Goal: Transaction & Acquisition: Purchase product/service

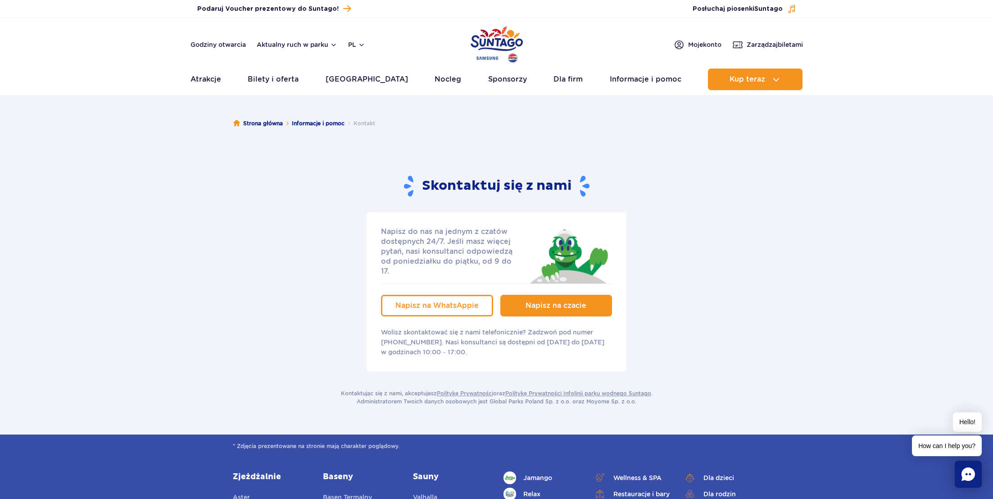
click at [522, 295] on link "Napisz na czacie" at bounding box center [557, 306] width 112 height 22
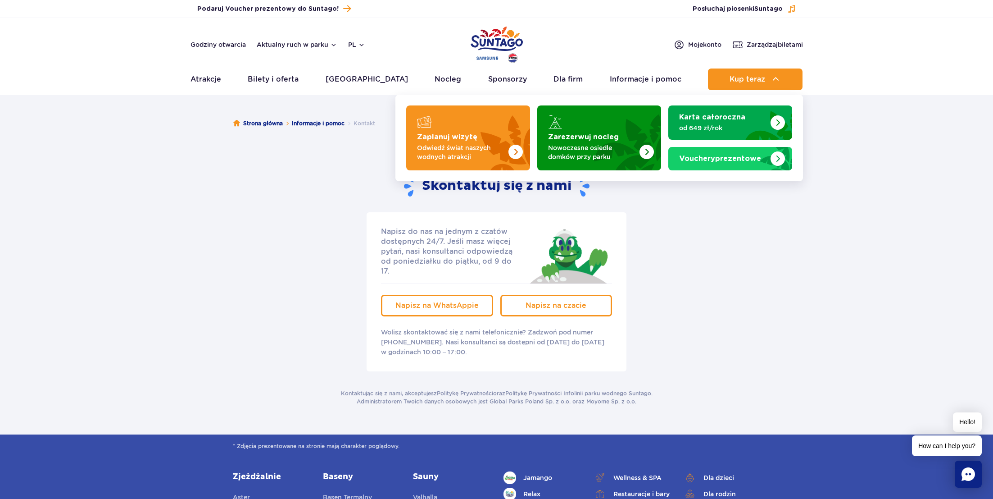
click at [753, 93] on header "Godziny otwarcia Aktualny ruch w parku pl PL EN UA Moje konto Zarządzaj biletam…" at bounding box center [496, 56] width 993 height 77
click at [766, 80] on button "Kup teraz" at bounding box center [755, 79] width 95 height 22
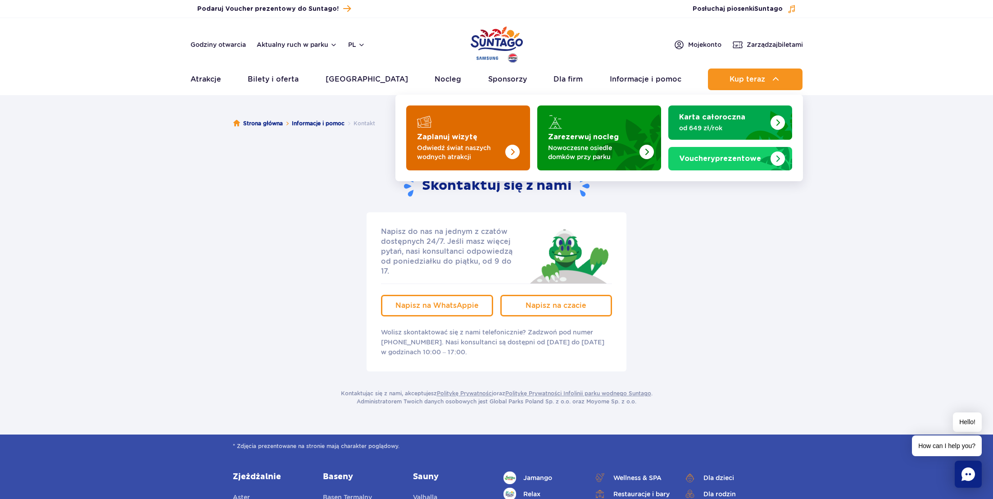
click at [469, 140] on strong "Zaplanuj wizytę" at bounding box center [447, 136] width 60 height 7
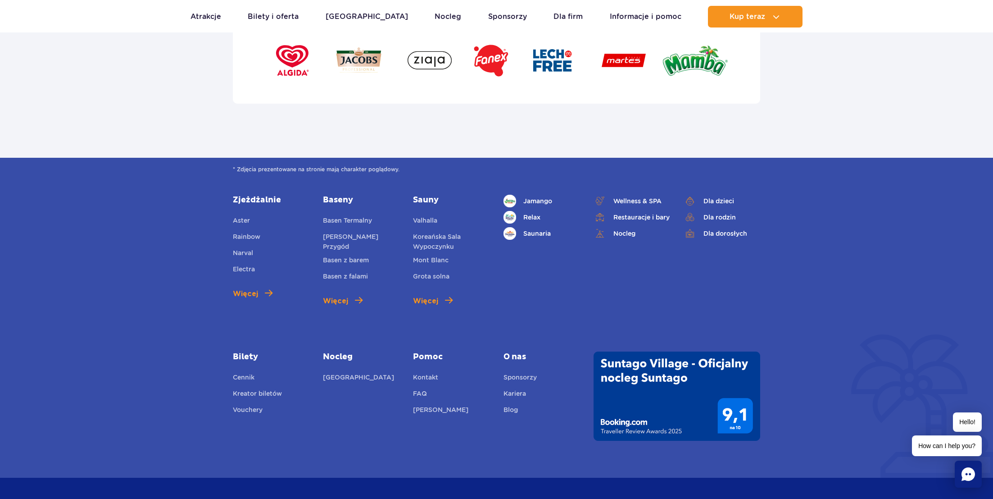
scroll to position [3051, 0]
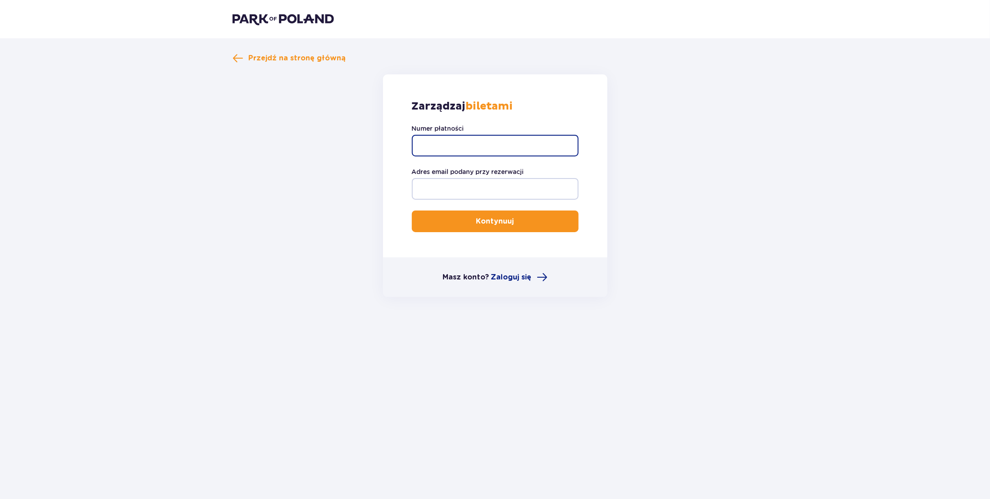
click at [467, 149] on input "Numer płatności" at bounding box center [495, 146] width 167 height 22
type input "TR-VRC-JCVUEWX"
click at [470, 182] on input "Adres email podany przy rezerwacji" at bounding box center [495, 189] width 167 height 22
type input "karolchrzanowski7@gmail.com"
click at [507, 224] on button "Kontynuuj" at bounding box center [495, 221] width 167 height 22
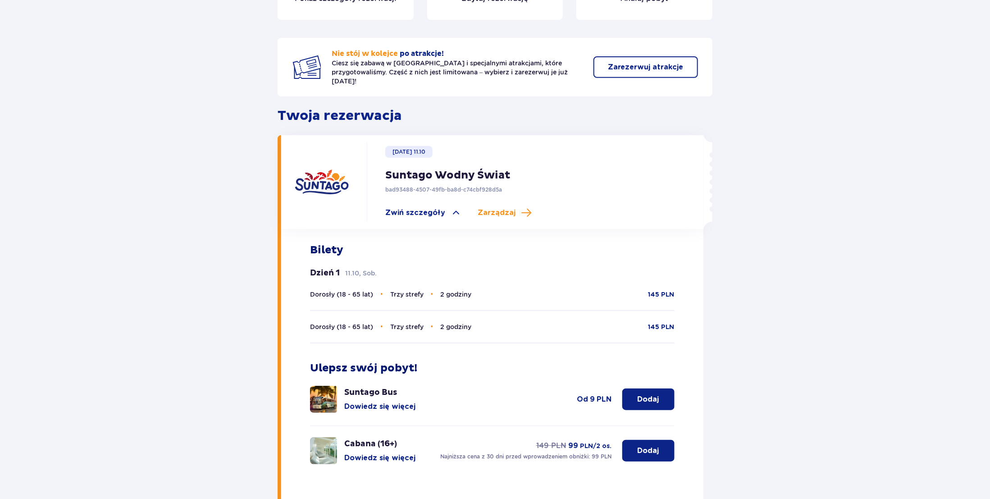
scroll to position [176, 0]
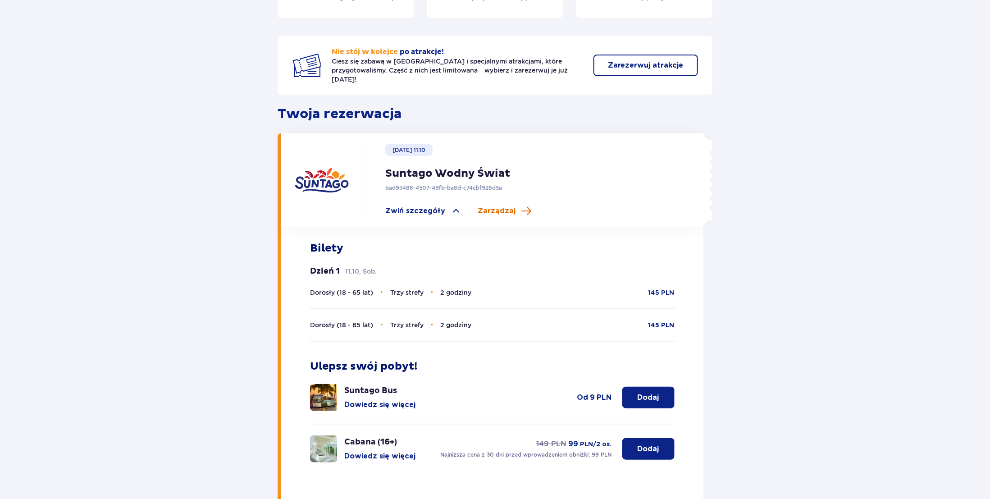
click at [504, 206] on span "Zarządzaj" at bounding box center [497, 211] width 38 height 10
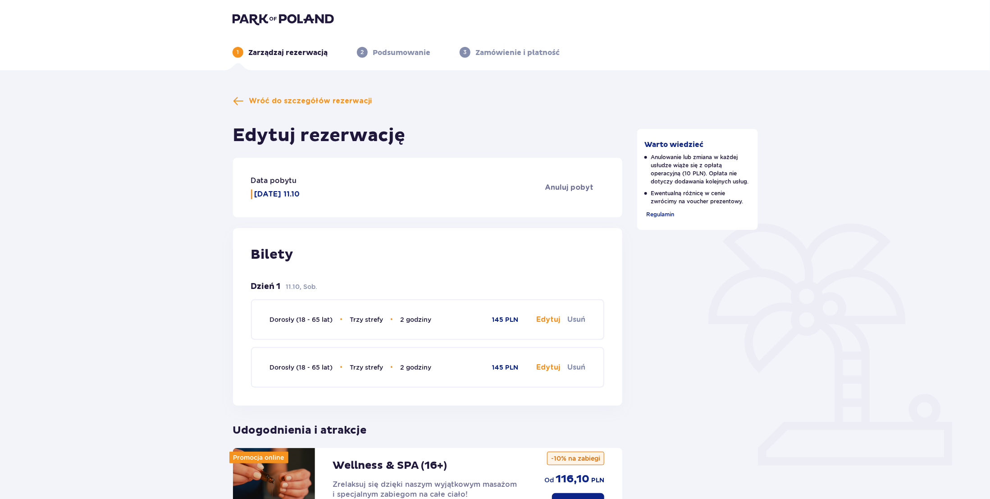
click at [545, 316] on button "Edytuj" at bounding box center [548, 319] width 24 height 10
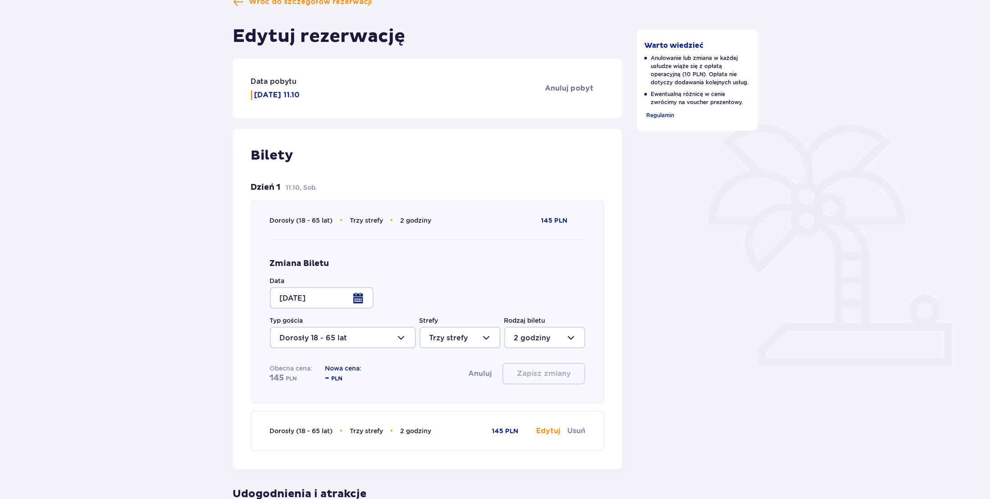
scroll to position [101, 0]
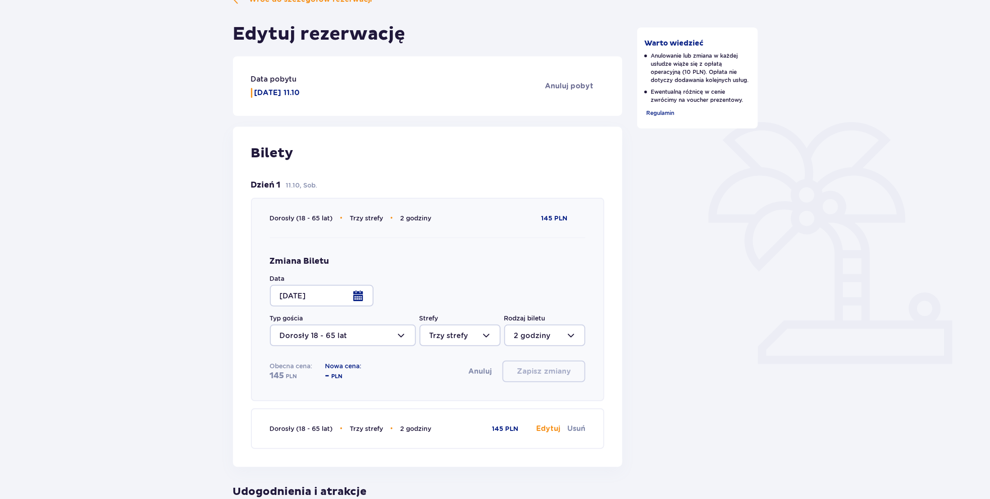
click at [348, 301] on div at bounding box center [322, 296] width 104 height 22
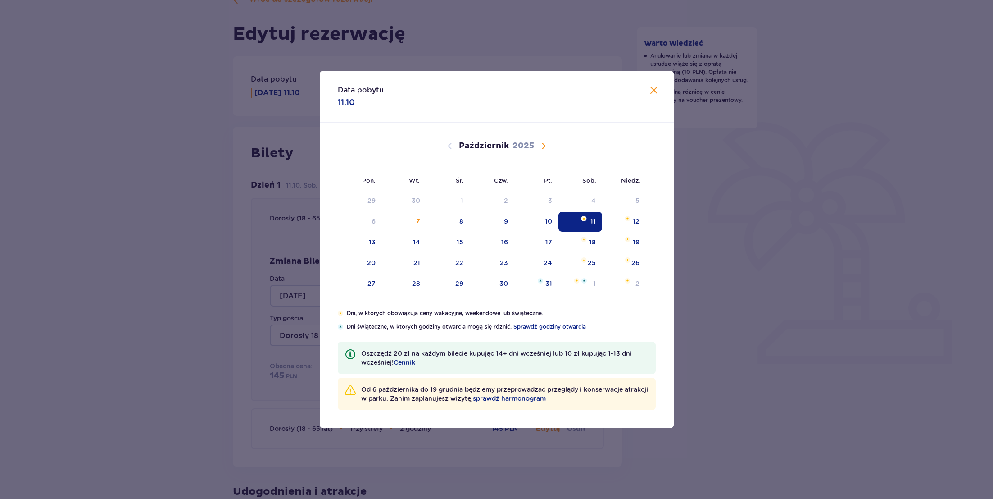
click at [655, 90] on span "Zamknij" at bounding box center [654, 90] width 11 height 11
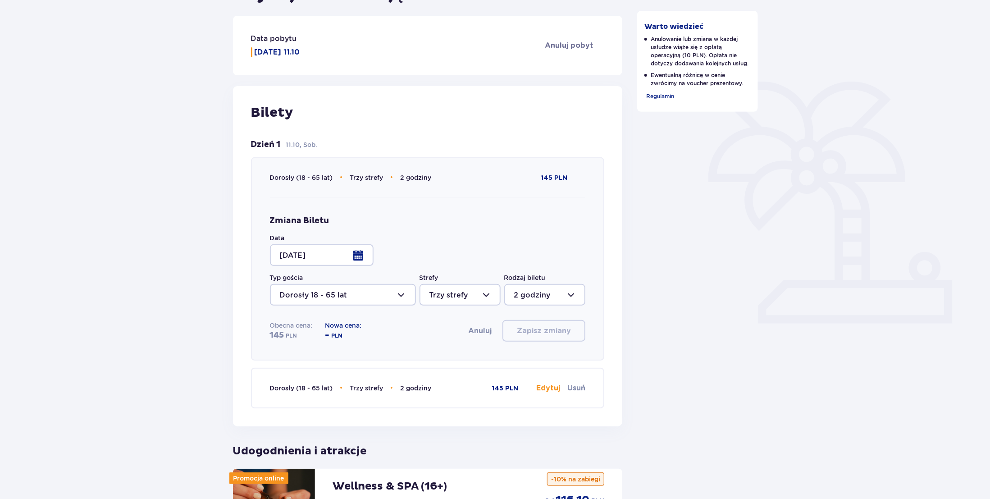
scroll to position [153, 0]
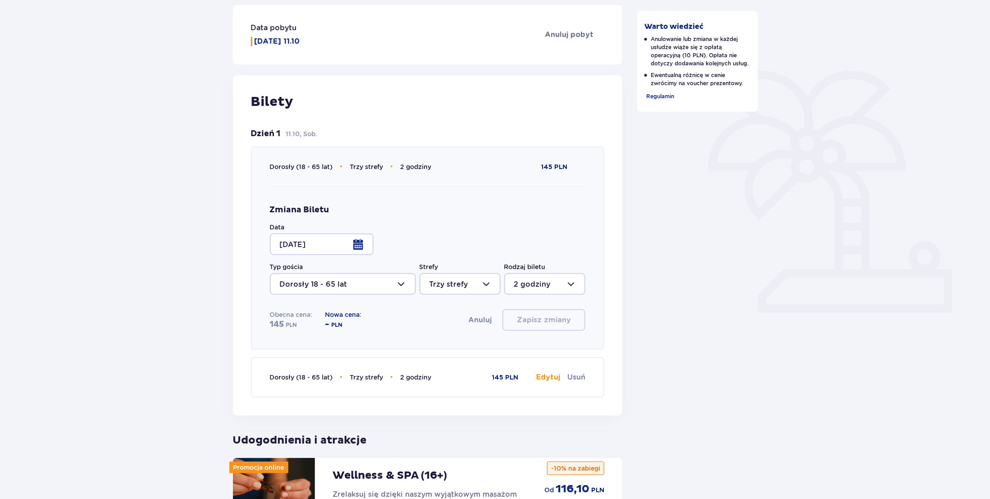
click at [521, 285] on div at bounding box center [544, 284] width 81 height 22
click at [538, 333] on p "4 godziny" at bounding box center [532, 330] width 37 height 10
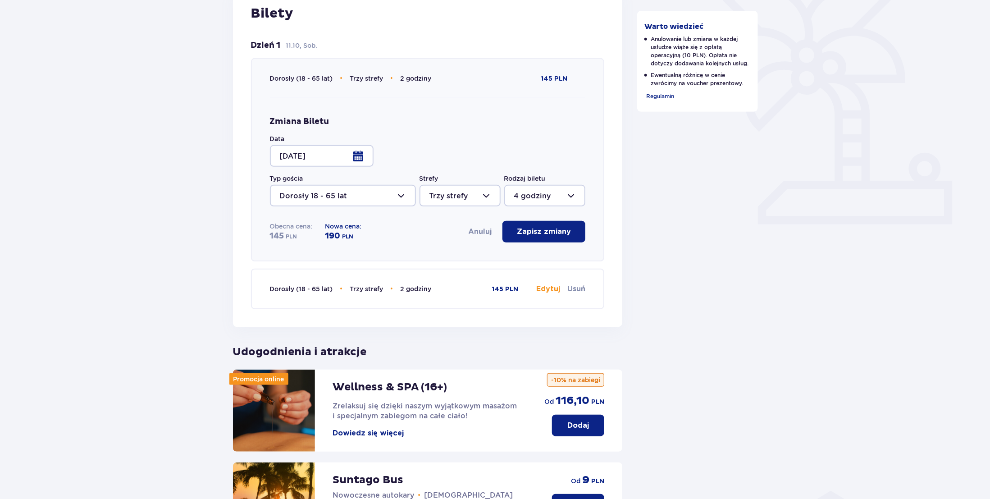
scroll to position [249, 0]
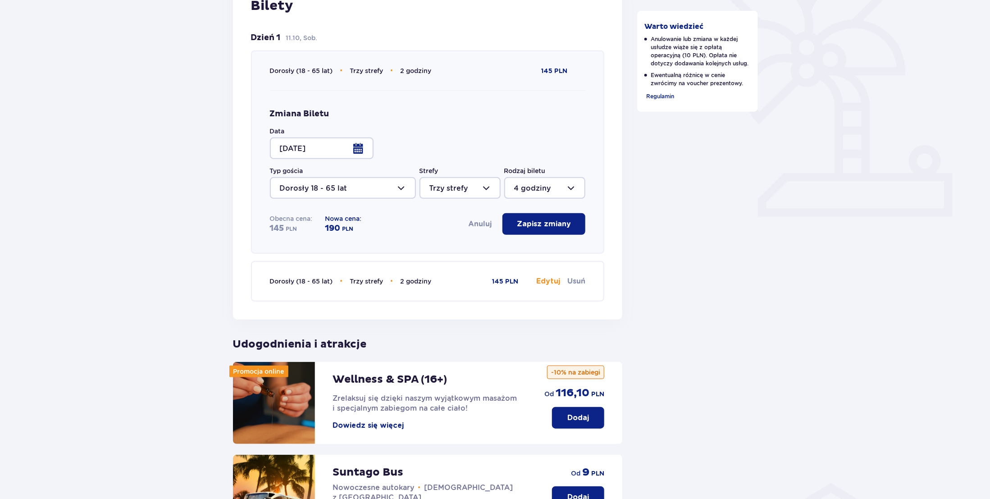
click at [419, 282] on span "2 godziny" at bounding box center [415, 281] width 31 height 7
click at [423, 251] on div "Zmiana Biletu Data 11.10.25 Typ gościa Dorosły 18 - 65 lat Strefy Trzy strefy R…" at bounding box center [428, 171] width 316 height 163
click at [531, 185] on div at bounding box center [544, 188] width 81 height 22
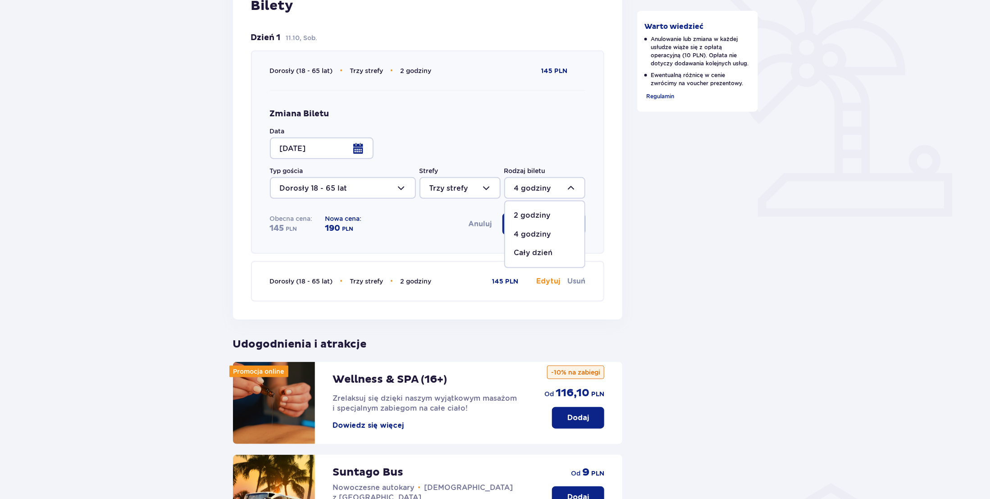
click at [534, 257] on p "Cały dzień" at bounding box center [533, 253] width 39 height 10
type input "Cały dzień"
click at [546, 184] on div at bounding box center [544, 188] width 81 height 22
click at [530, 250] on p "Cały dzień" at bounding box center [533, 253] width 39 height 10
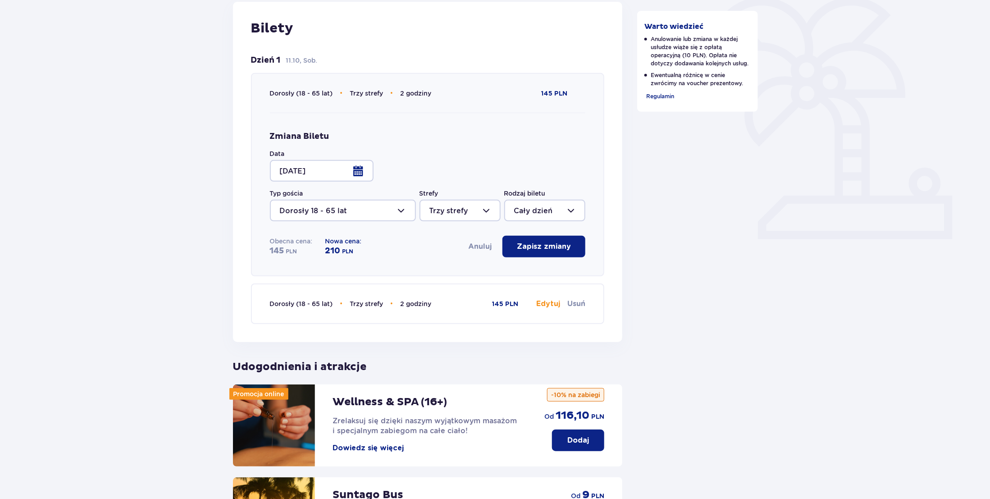
scroll to position [228, 0]
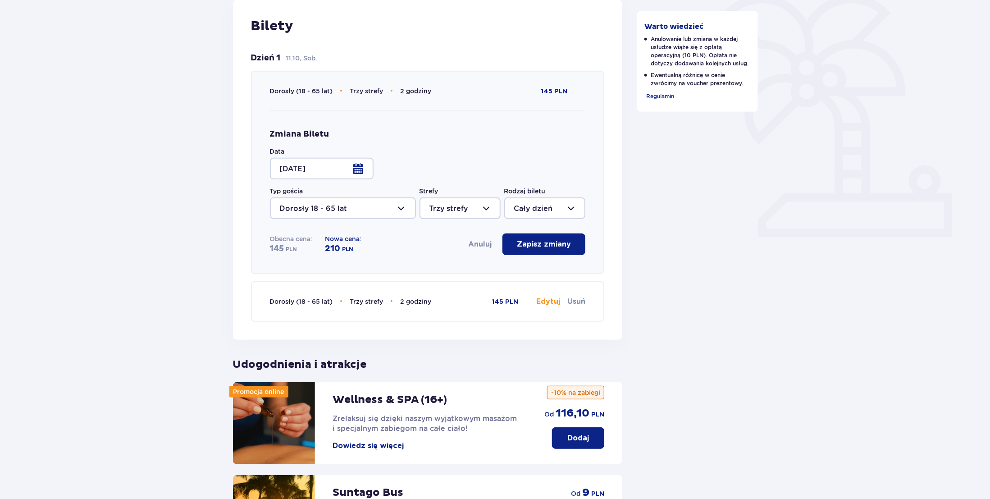
click at [547, 248] on p "Zapisz zmiany" at bounding box center [544, 244] width 54 height 10
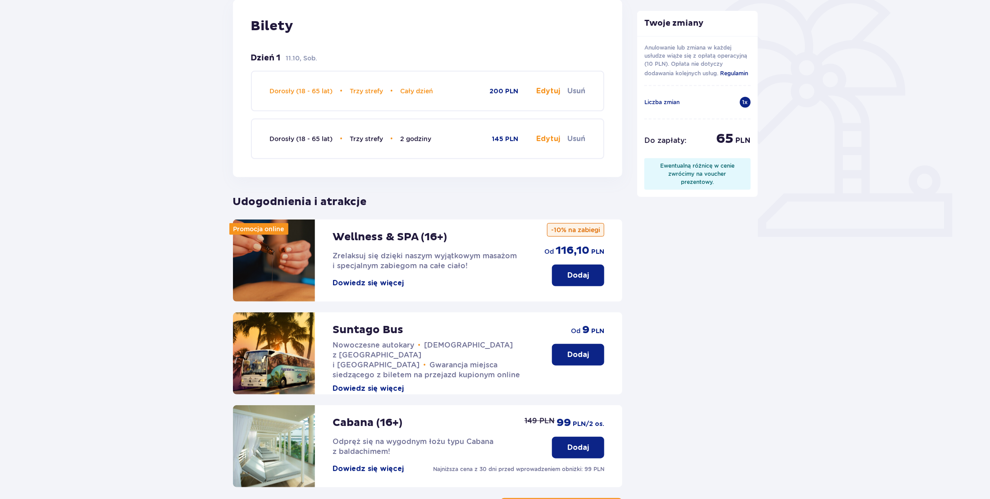
click at [549, 134] on button "Edytuj" at bounding box center [548, 139] width 24 height 10
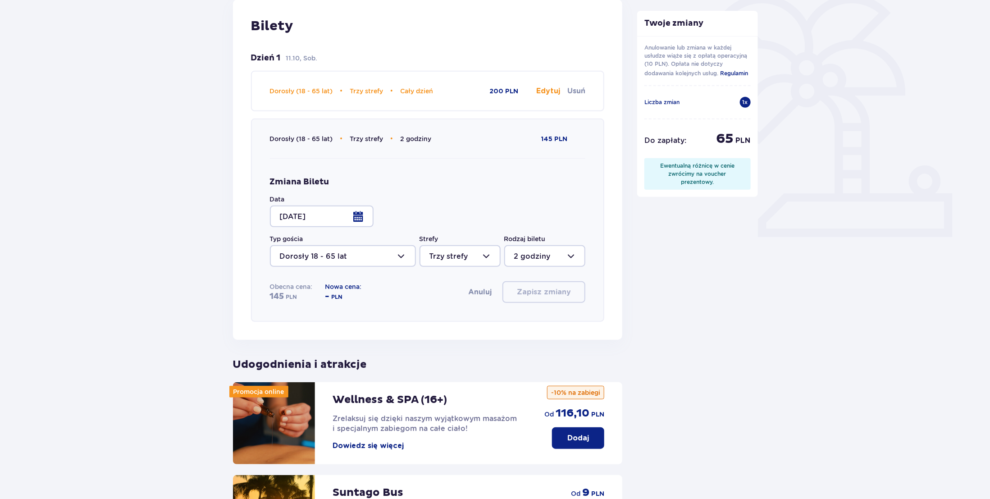
click at [535, 255] on div at bounding box center [544, 256] width 81 height 22
click at [481, 260] on div at bounding box center [459, 256] width 81 height 22
click at [524, 213] on div "Zmiana Biletu Data 11.10.25 Typ gościa Dorosły 18 - 65 lat Strefy Trzy strefy T…" at bounding box center [428, 240] width 316 height 126
click at [527, 254] on div at bounding box center [544, 256] width 81 height 22
click at [529, 320] on p "Cały dzień" at bounding box center [533, 321] width 39 height 10
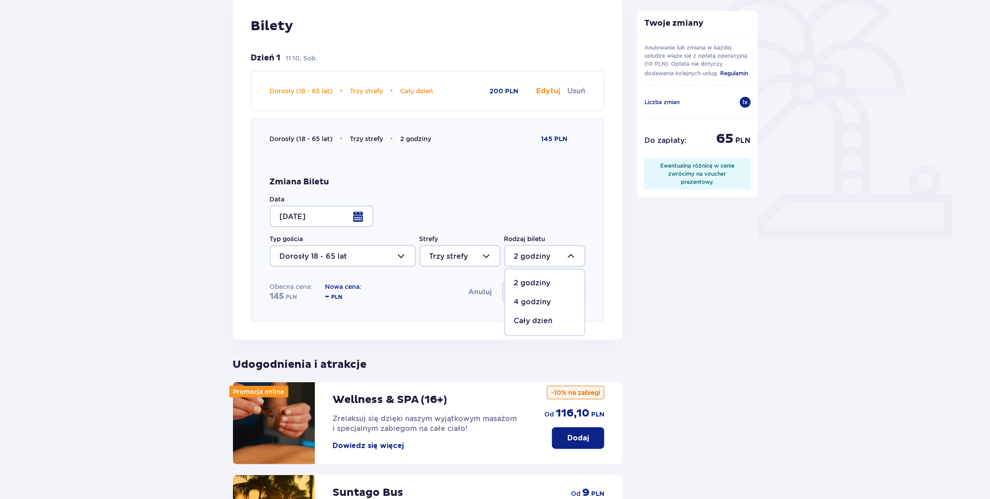
type input "Cały dzień"
click at [541, 299] on button "Zapisz zmiany" at bounding box center [543, 292] width 83 height 22
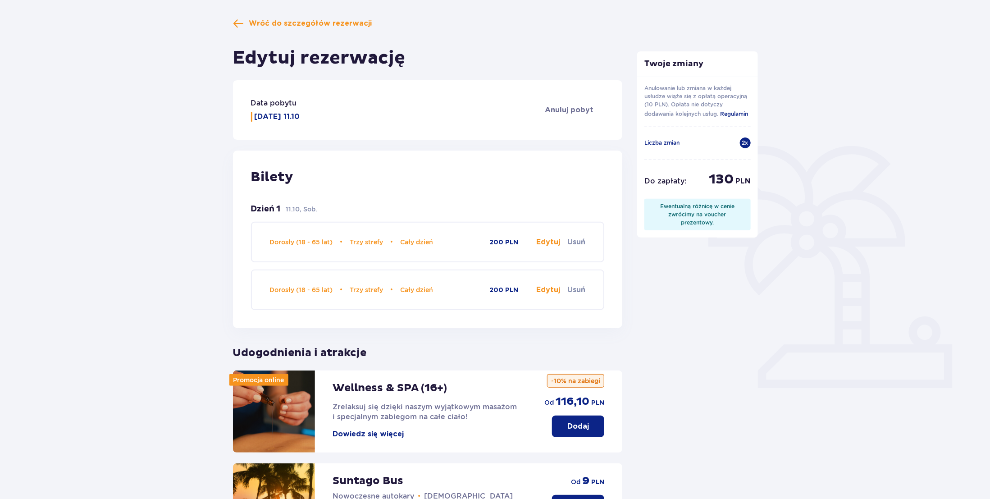
scroll to position [303, 0]
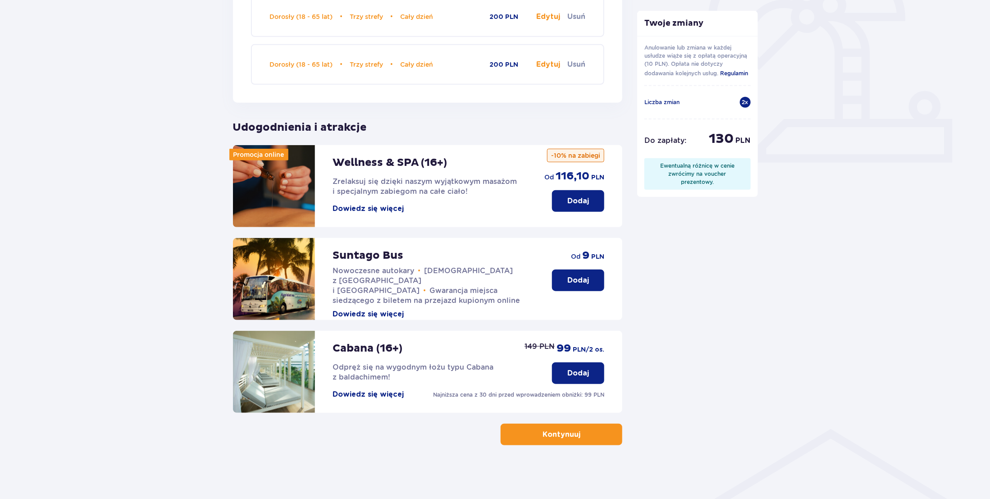
click at [557, 440] on button "Kontynuuj" at bounding box center [562, 434] width 122 height 22
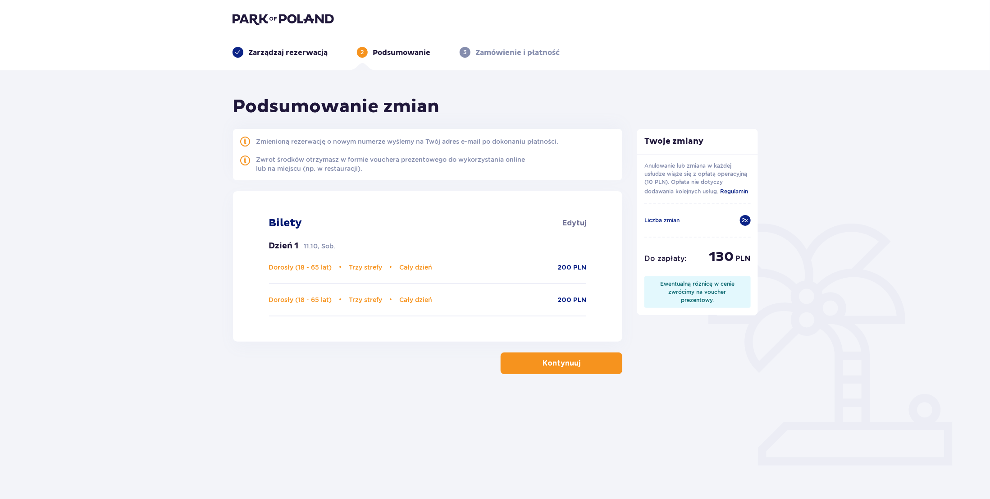
click at [563, 368] on p "Kontynuuj" at bounding box center [561, 363] width 38 height 10
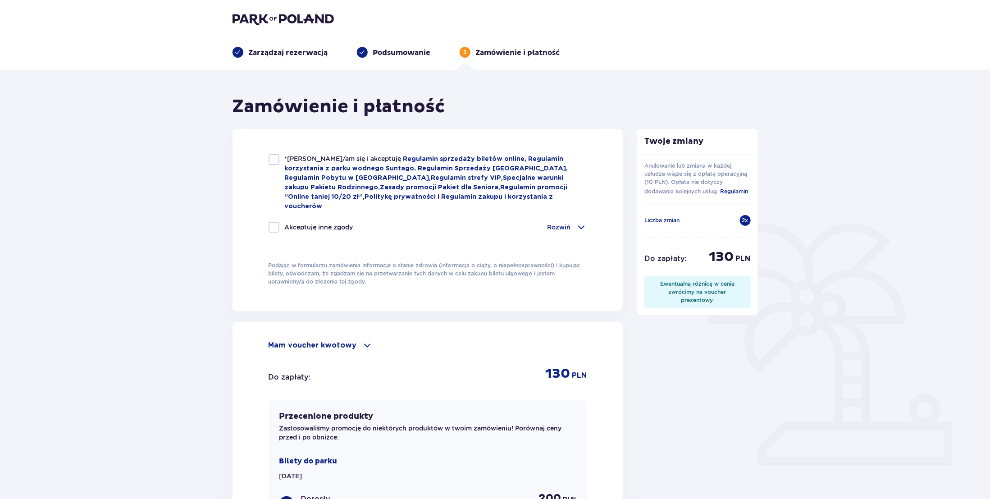
click at [268, 162] on div "*Zapoznałem/am się i akceptuję Regulamin sprzedaży biletów online, Regulamin ko…" at bounding box center [427, 220] width 391 height 182
click at [274, 162] on div at bounding box center [273, 159] width 11 height 11
checkbox input "true"
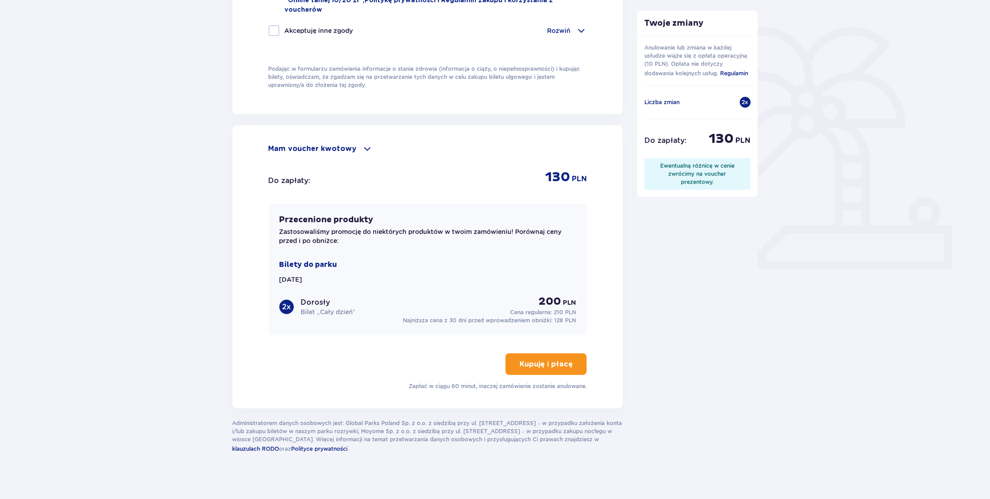
click at [555, 353] on button "Kupuję i płacę" at bounding box center [545, 364] width 81 height 22
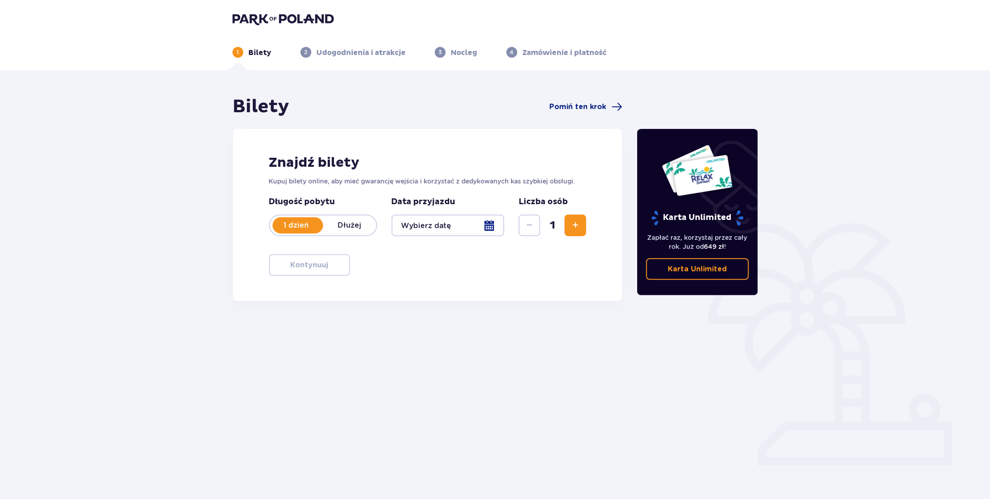
click at [567, 217] on button "Zwiększ" at bounding box center [575, 225] width 22 height 22
click at [497, 223] on div at bounding box center [447, 225] width 113 height 22
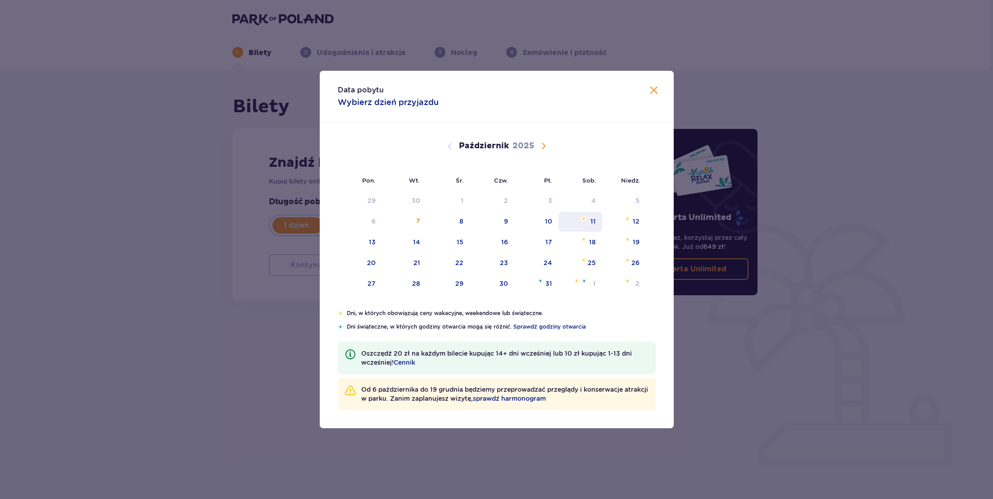
click at [587, 219] on div "11" at bounding box center [581, 222] width 44 height 20
type input "11.10.25"
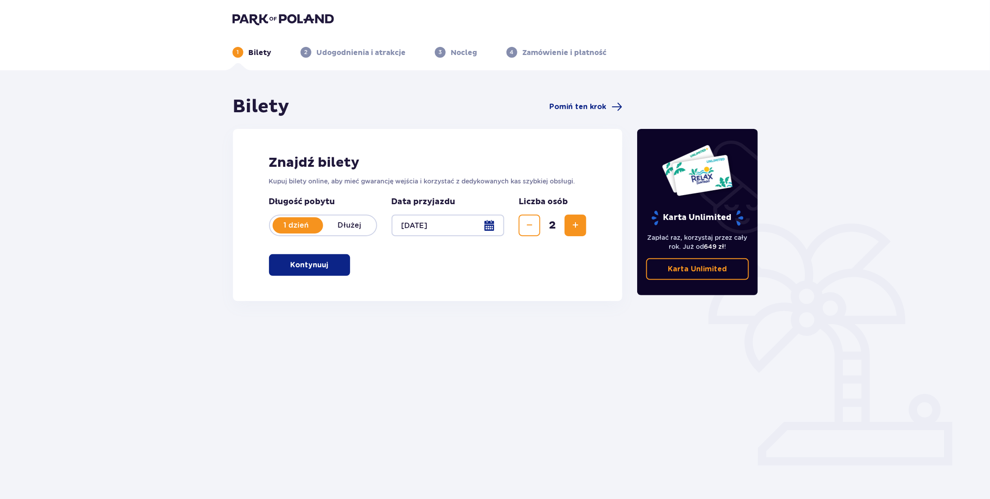
click at [482, 231] on div at bounding box center [447, 225] width 113 height 22
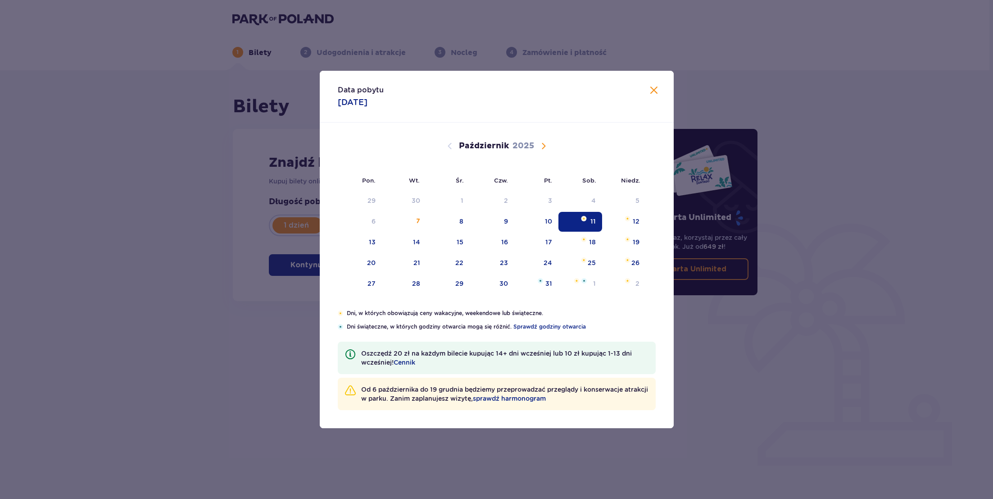
click at [582, 229] on div "11" at bounding box center [581, 222] width 44 height 20
click at [161, 264] on div "Data pobytu 11.10.2025 Pon. Wt. Śr. Czw. Pt. Sob. Niedz. Wrzesień 2025 1 2 3 4 …" at bounding box center [496, 249] width 993 height 499
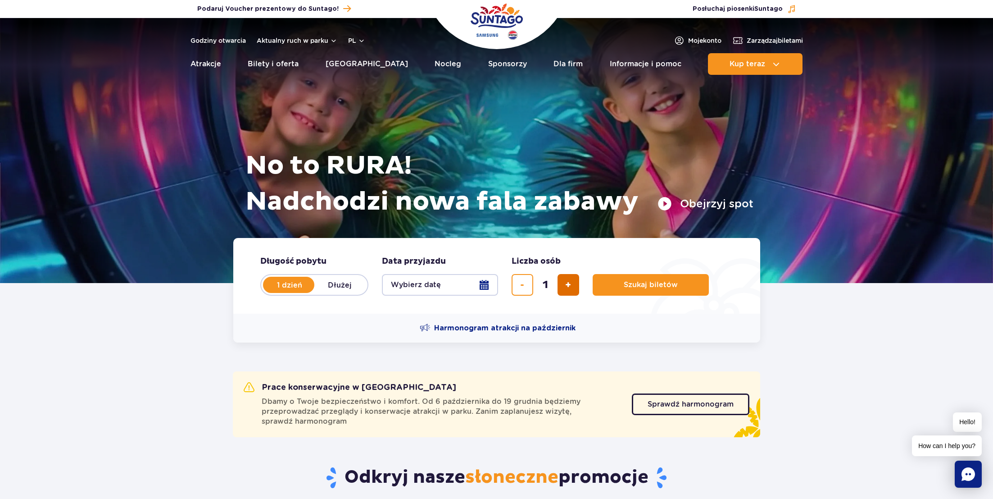
click at [568, 285] on span "dodaj bilet" at bounding box center [568, 285] width 6 height 0
type input "2"
click at [464, 283] on button "Wybierz datę" at bounding box center [440, 285] width 116 height 22
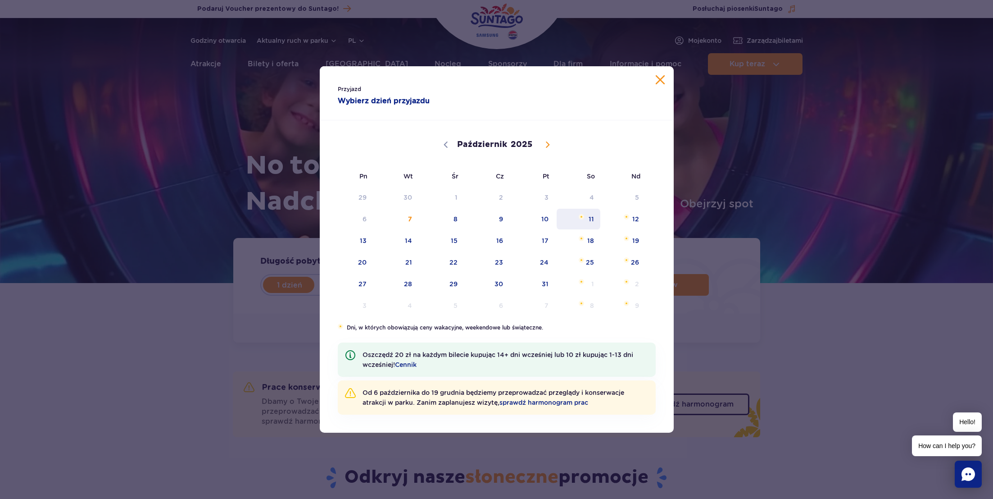
click at [577, 214] on span "11" at bounding box center [579, 219] width 46 height 21
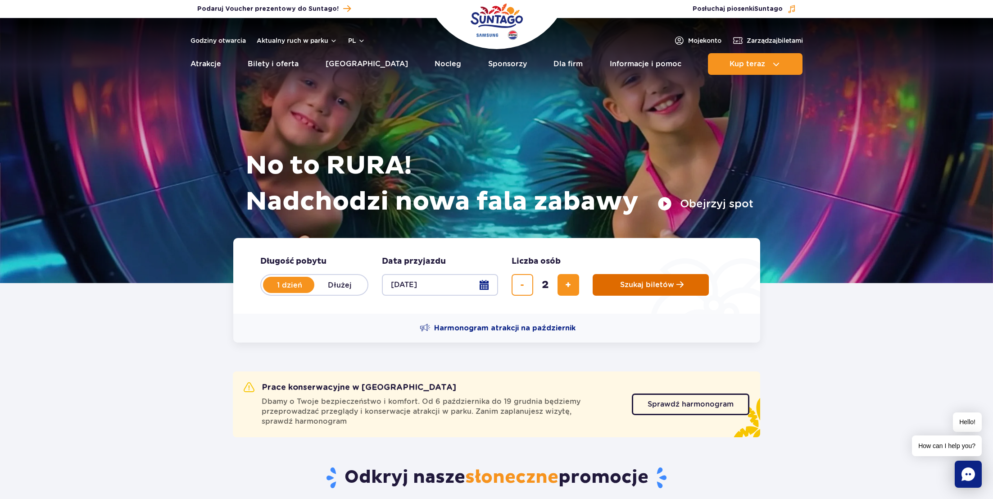
click at [640, 294] on button "Szukaj biletów" at bounding box center [651, 285] width 116 height 22
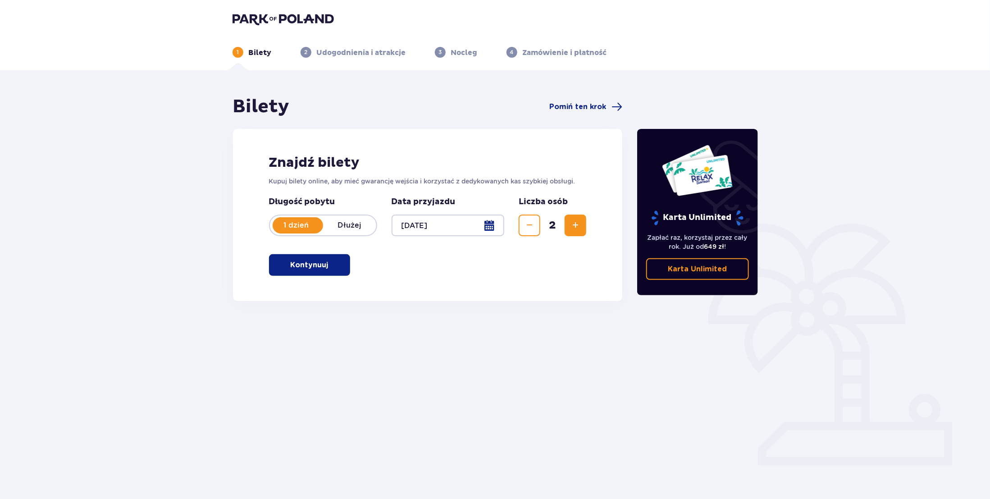
click at [322, 274] on button "Kontynuuj" at bounding box center [309, 265] width 81 height 22
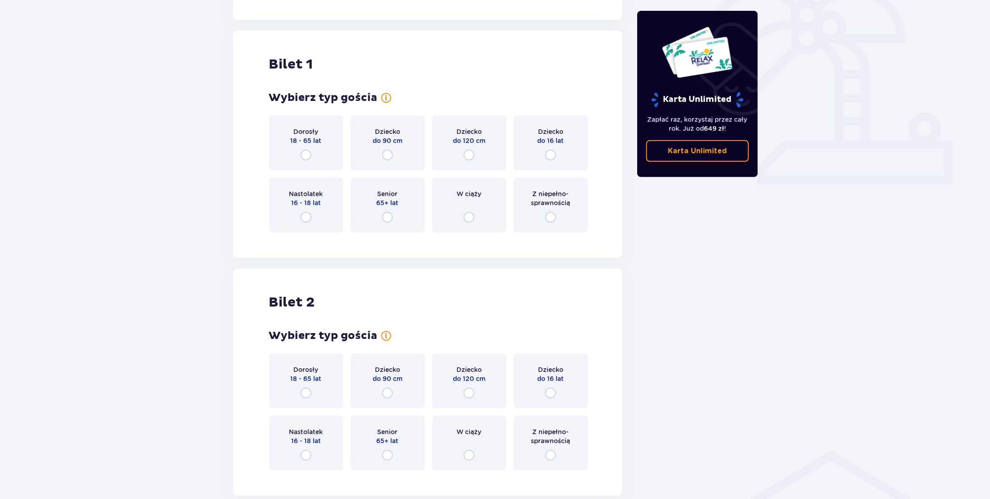
scroll to position [301, 0]
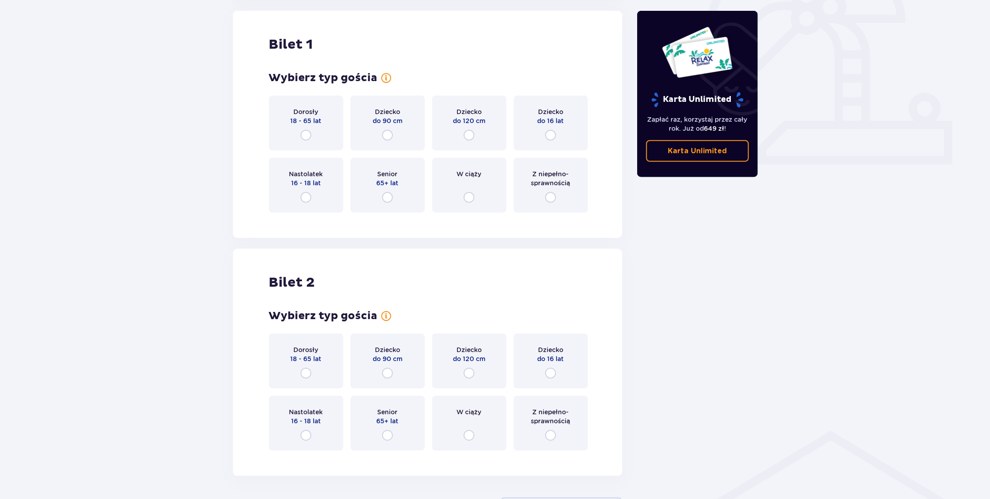
click at [323, 124] on div "Dorosły 18 - 65 lat" at bounding box center [306, 123] width 74 height 55
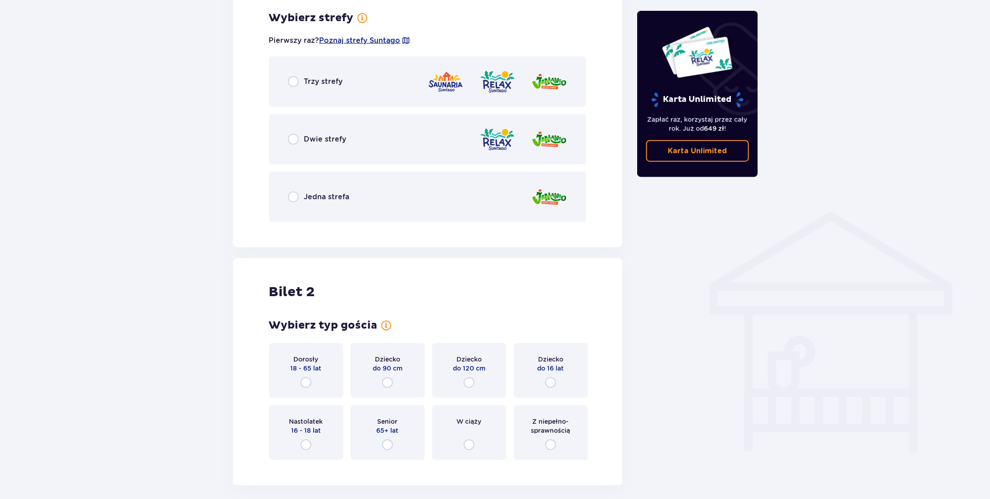
scroll to position [520, 0]
click at [385, 81] on div "Trzy strefy" at bounding box center [428, 81] width 318 height 50
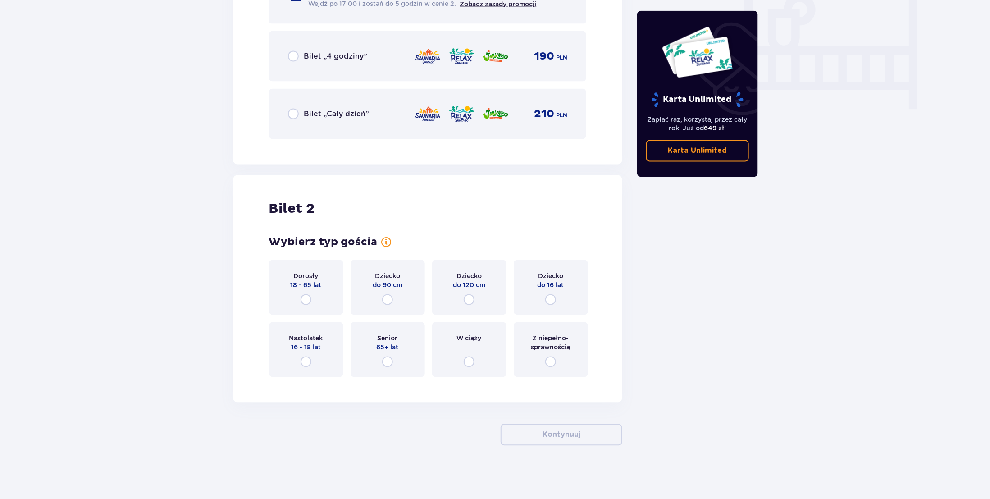
scroll to position [0, 0]
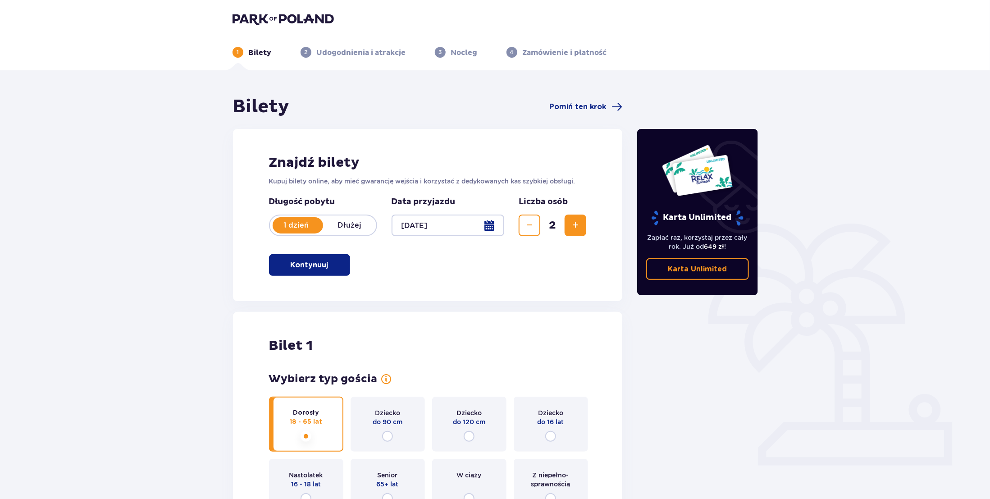
click at [260, 16] on img at bounding box center [282, 19] width 101 height 13
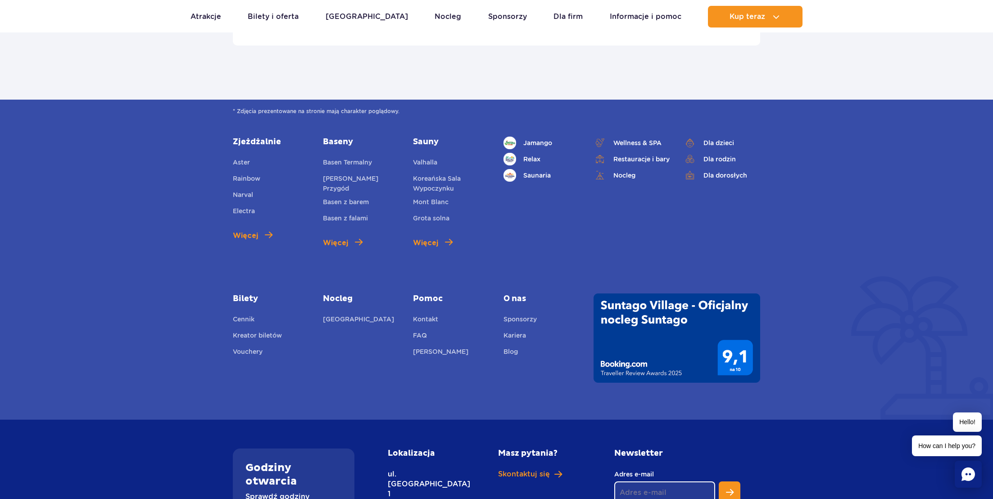
scroll to position [3279, 0]
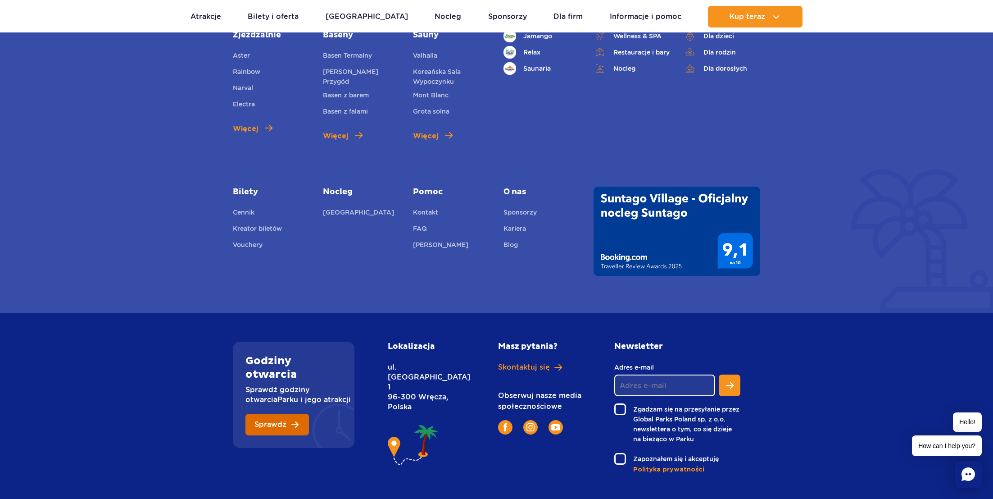
click at [281, 414] on link "Sprawdź" at bounding box center [278, 425] width 64 height 22
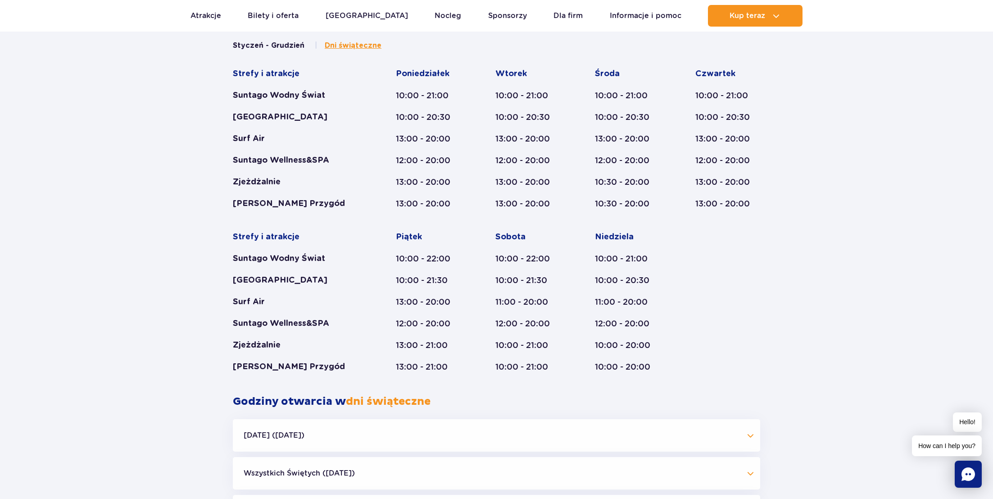
scroll to position [528, 0]
drag, startPoint x: 494, startPoint y: 324, endPoint x: 562, endPoint y: 369, distance: 81.5
click at [562, 369] on div "Strefy i atrakcje Suntago Wodny Świat Crocodile Island Surf Air Suntago Wellnes…" at bounding box center [497, 219] width 528 height 304
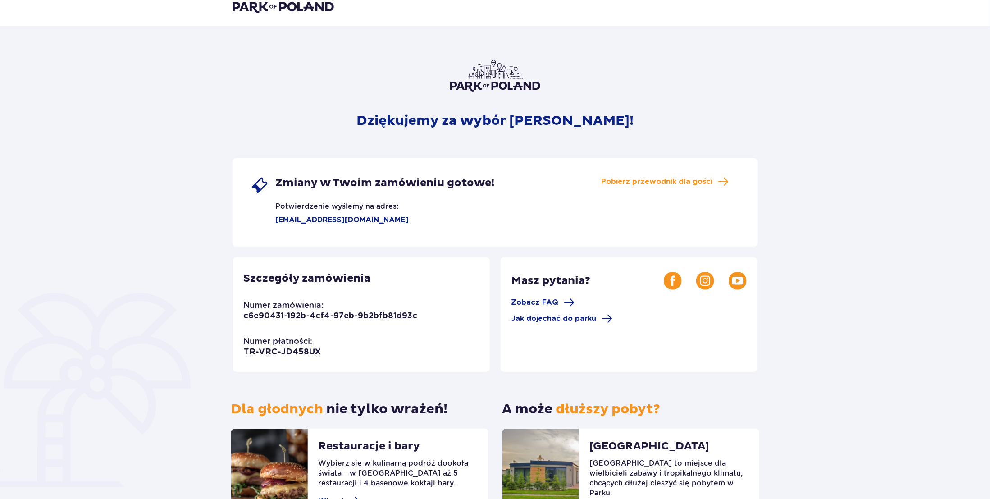
scroll to position [84, 0]
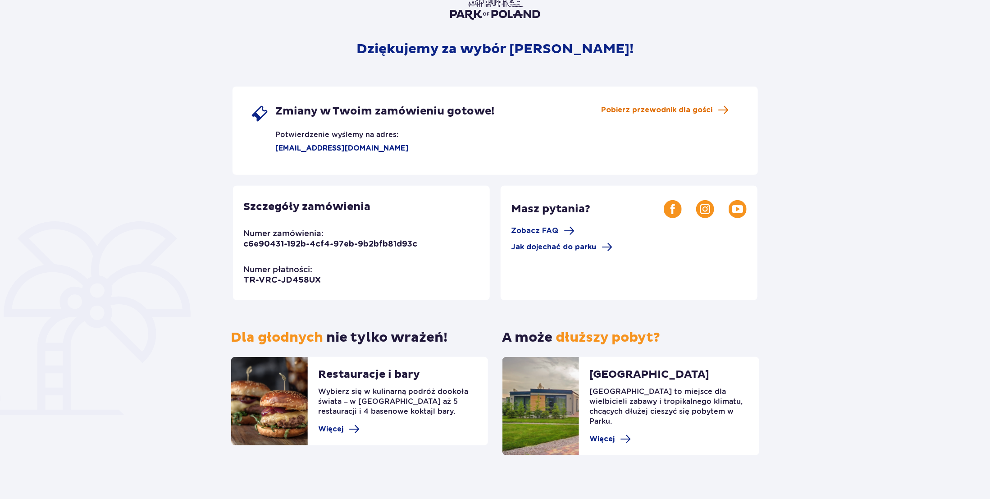
click at [631, 105] on span "Pobierz przewodnik dla gości" at bounding box center [656, 110] width 111 height 10
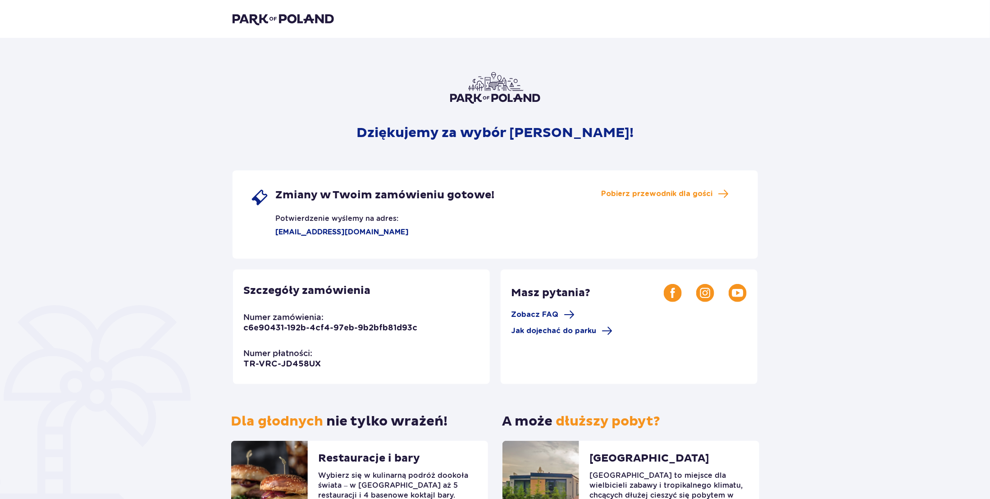
click at [290, 19] on img at bounding box center [282, 19] width 101 height 13
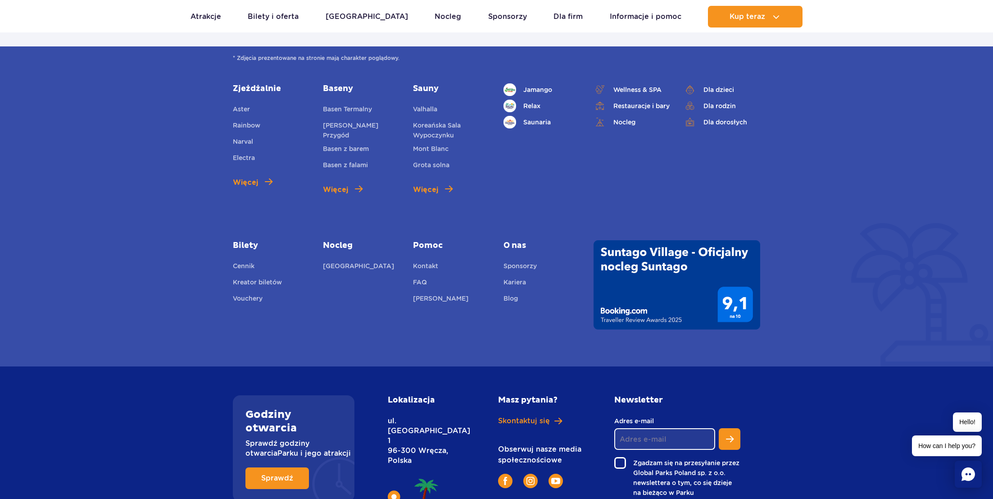
scroll to position [3279, 0]
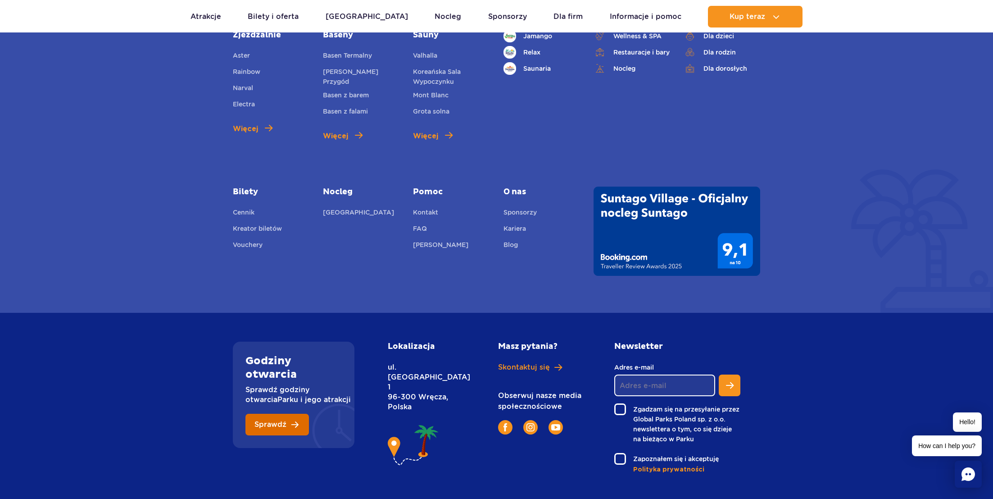
click at [295, 414] on link "Sprawdź" at bounding box center [278, 425] width 64 height 22
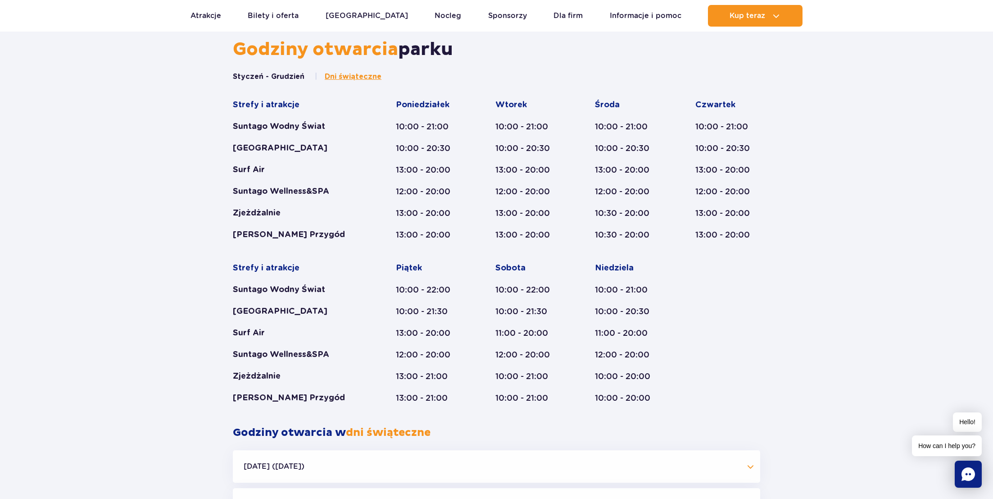
scroll to position [495, 0]
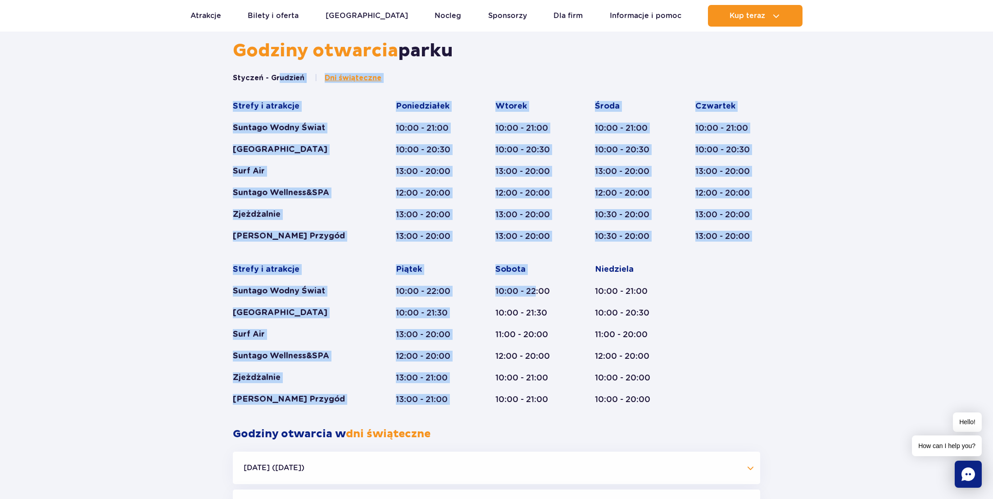
drag, startPoint x: 229, startPoint y: 77, endPoint x: 535, endPoint y: 298, distance: 377.2
click at [535, 298] on div "Styczeń - Grudzień Dni świąteczne Strefy i atrakcje Suntago Wodny Świat Crocodi…" at bounding box center [496, 250] width 541 height 354
click at [541, 373] on div "10:00 - 21:00" at bounding box center [528, 377] width 65 height 11
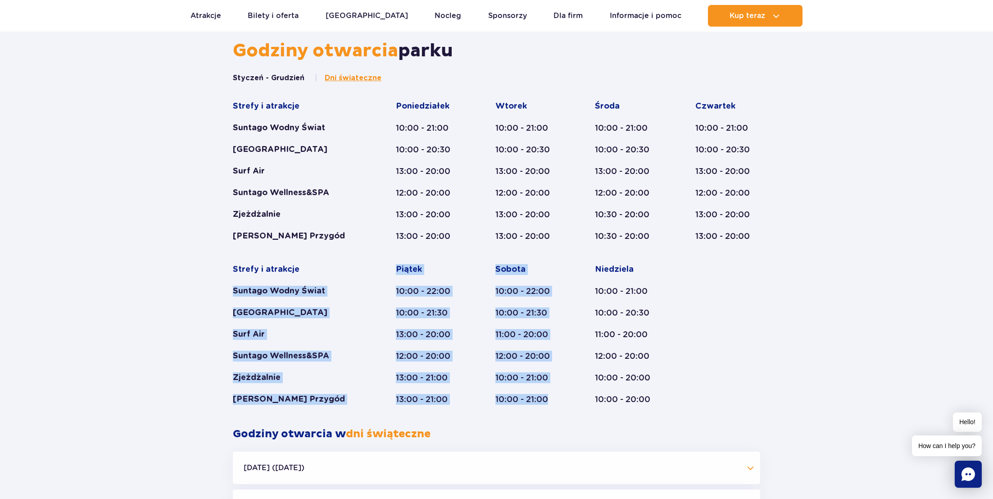
drag, startPoint x: 557, startPoint y: 404, endPoint x: 220, endPoint y: 291, distance: 355.9
click at [220, 291] on div "Godziny otwarcia parku Styczeń - Grudzień Dni świąteczne Strefy i atrakcje Sunt…" at bounding box center [496, 343] width 993 height 606
